Goal: Understand process/instructions

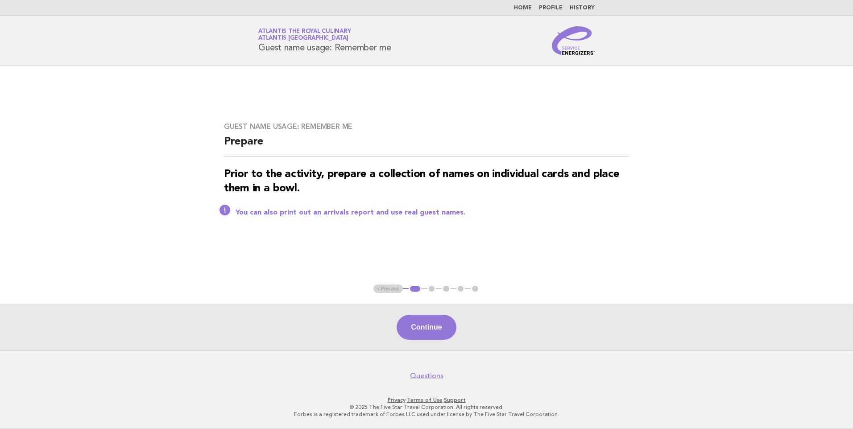
click at [527, 5] on link "Home" at bounding box center [523, 7] width 18 height 5
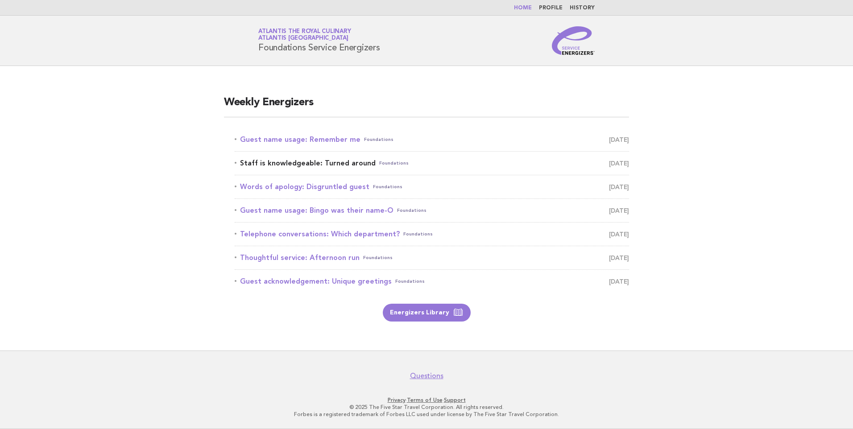
click at [267, 162] on link "Staff is knowledgeable: Turned around Foundations October 10" at bounding box center [432, 163] width 394 height 12
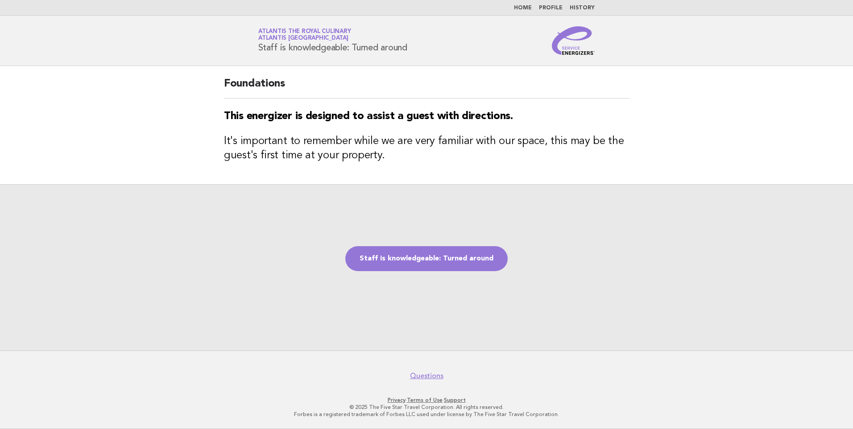
click at [529, 9] on link "Home" at bounding box center [523, 7] width 18 height 5
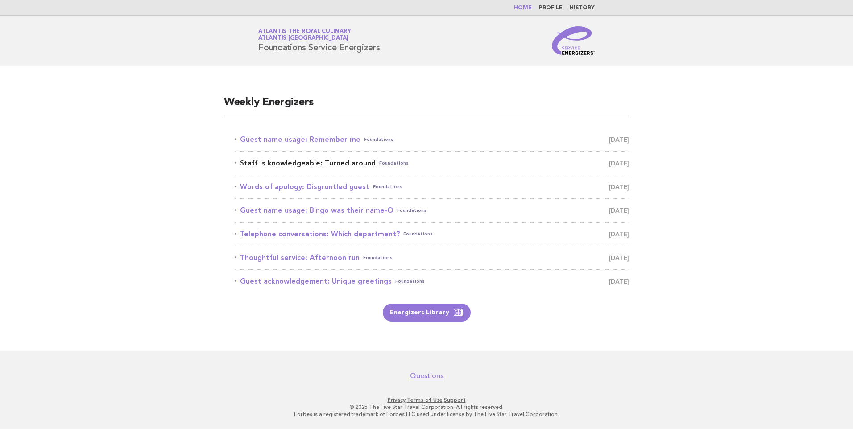
click at [327, 163] on link "Staff is knowledgeable: Turned around Foundations October 10" at bounding box center [432, 163] width 394 height 12
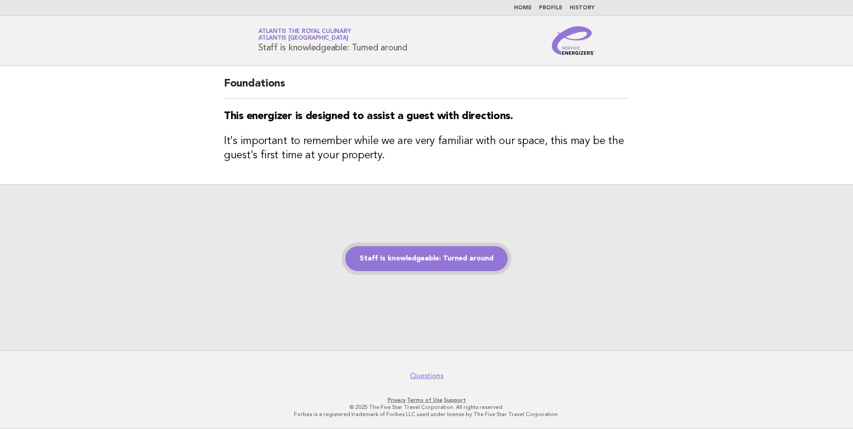
click at [460, 265] on link "Staff is knowledgeable: Turned around" at bounding box center [426, 258] width 162 height 25
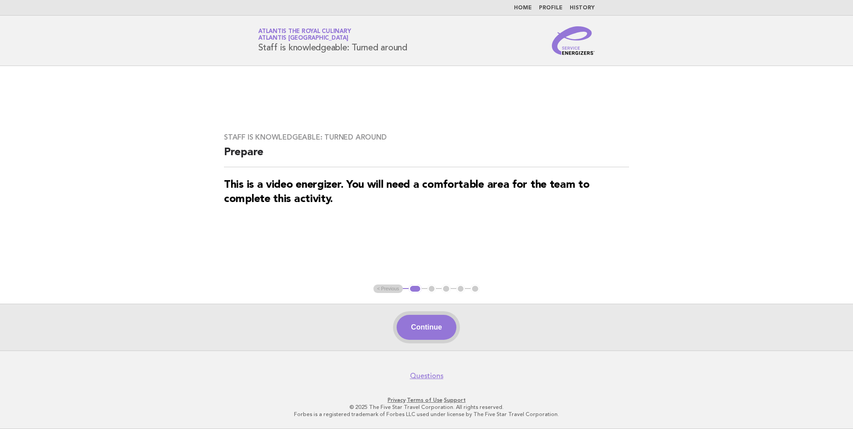
click at [430, 335] on button "Continue" at bounding box center [426, 327] width 59 height 25
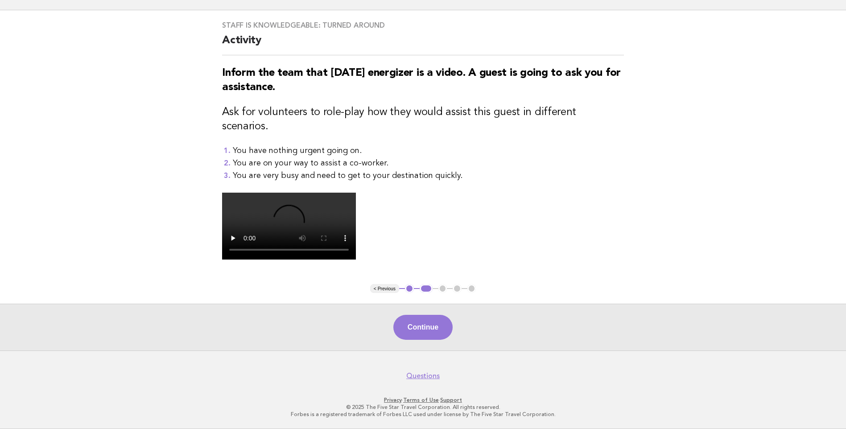
scroll to position [178, 0]
click at [418, 340] on button "Continue" at bounding box center [423, 327] width 59 height 25
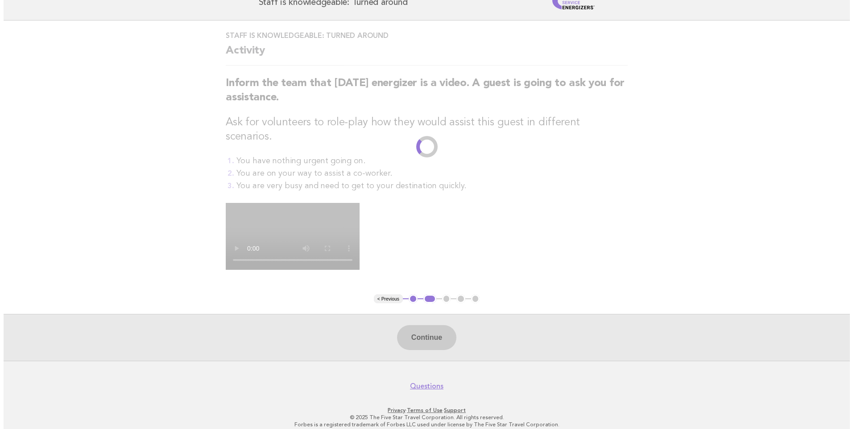
scroll to position [0, 0]
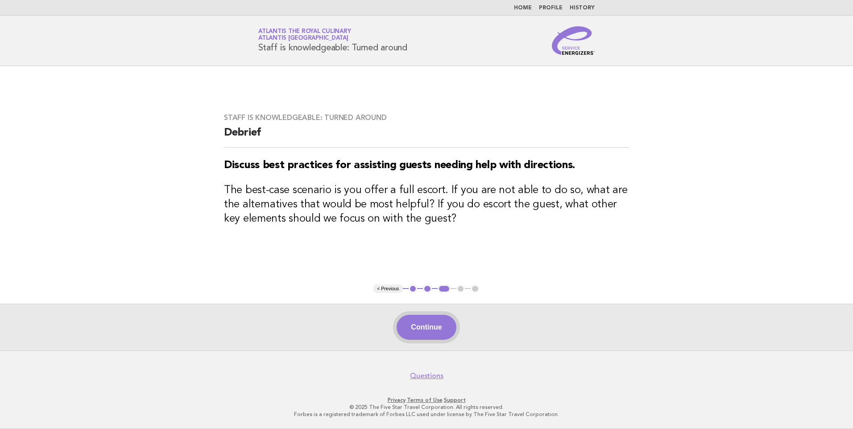
click at [429, 331] on button "Continue" at bounding box center [426, 327] width 59 height 25
